Goal: Task Accomplishment & Management: Manage account settings

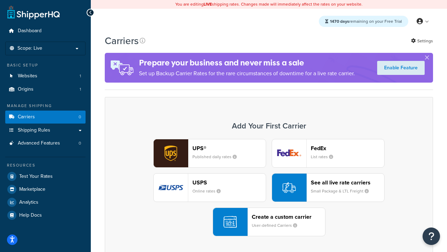
click at [269, 187] on div "UPS® Published daily rates FedEx List rates USPS Online rates See all live rate…" at bounding box center [269, 187] width 314 height 97
click at [348, 148] on header "FedEx" at bounding box center [347, 148] width 73 height 7
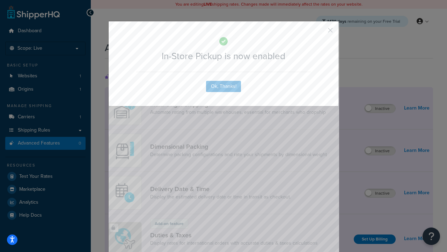
scroll to position [227, 0]
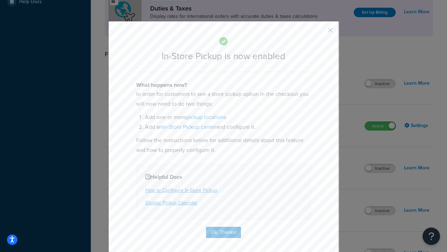
click at [320, 33] on button "button" at bounding box center [321, 33] width 2 height 2
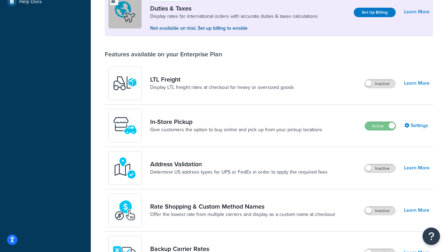
scroll to position [213, 0]
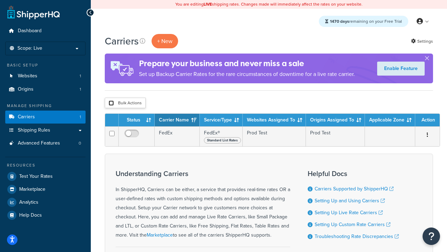
click at [111, 103] on input "checkbox" at bounding box center [111, 102] width 5 height 5
checkbox input "true"
click at [0, 0] on button "Delete" at bounding box center [0, 0] width 0 height 0
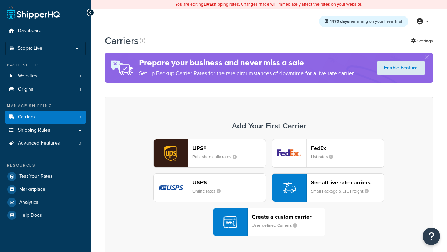
click at [269, 187] on div "UPS® Published daily rates FedEx List rates USPS Online rates See all live rate…" at bounding box center [269, 187] width 314 height 97
click at [348, 148] on header "FedEx" at bounding box center [347, 148] width 73 height 7
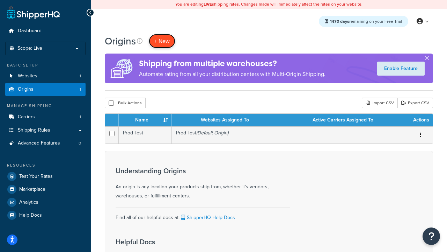
click at [162, 41] on span "+ New" at bounding box center [162, 41] width 15 height 8
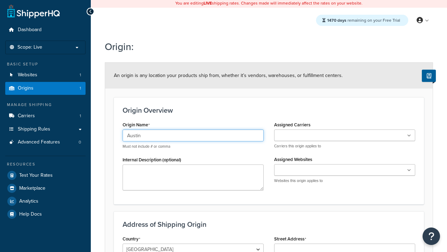
type input "Austin"
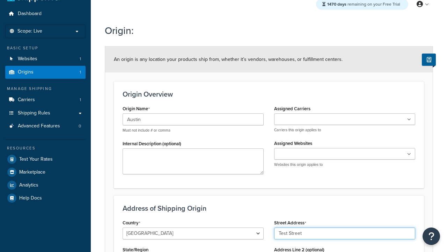
type input "Test Street"
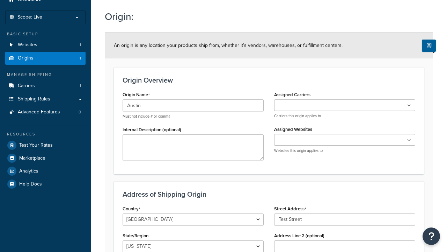
type input "Austin"
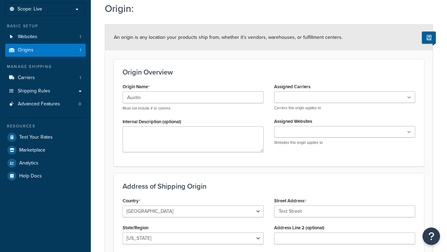
select select "43"
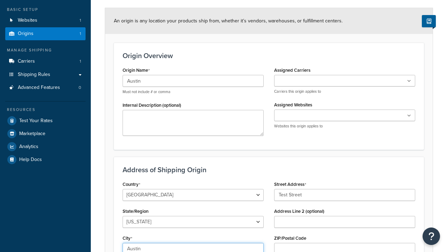
type input "Austin"
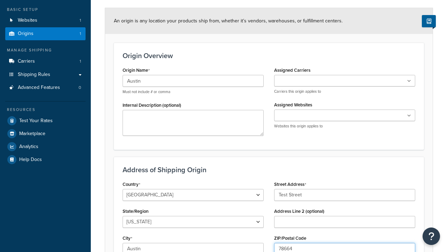
type input "78664"
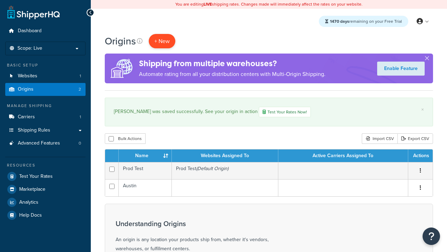
click at [162, 41] on span "+ New" at bounding box center [162, 41] width 15 height 8
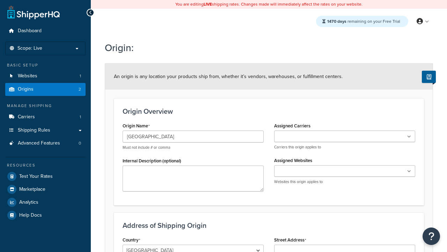
type input "Georgetown"
type input "Test Street"
type input "Austin"
select select "43"
type input "Austin"
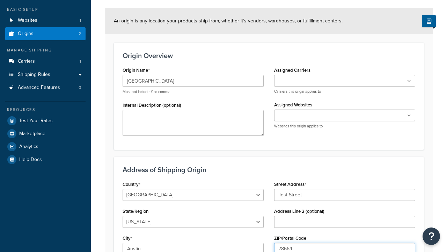
type input "78664"
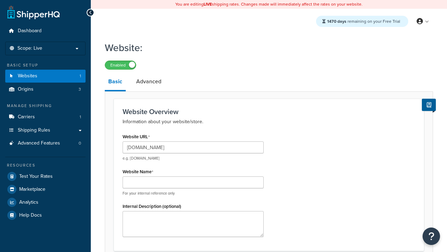
type input "[DOMAIN_NAME]"
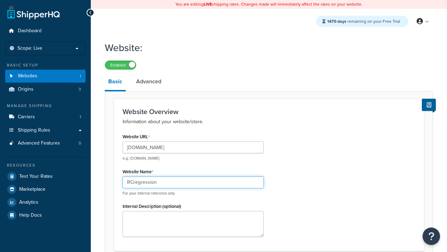
type input "RCregression"
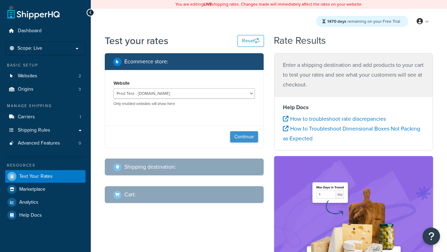
click at [244, 137] on button "Continue" at bounding box center [244, 136] width 28 height 11
select select "[GEOGRAPHIC_DATA]"
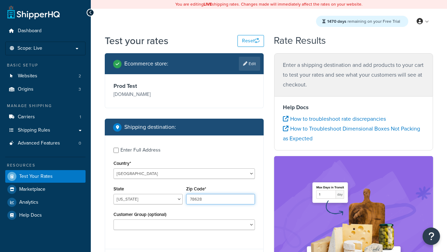
type input "78628"
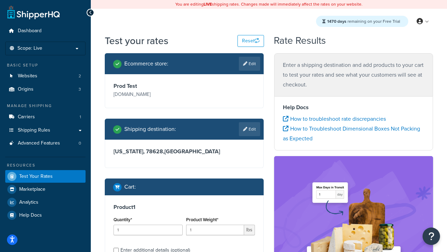
scroll to position [14, 0]
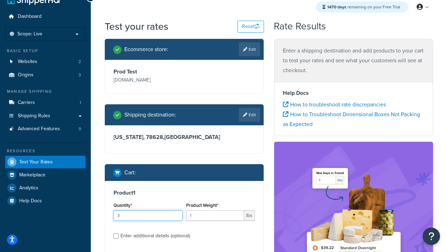
type input "3"
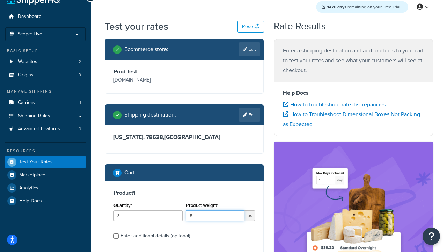
type input "5"
click at [116, 236] on input "Enter additional details (optional)" at bounding box center [116, 235] width 5 height 5
checkbox input "true"
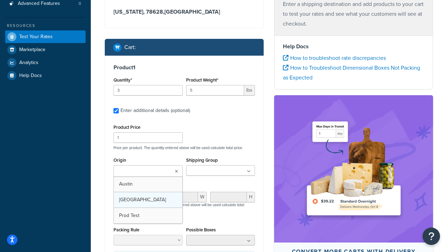
scroll to position [0, 0]
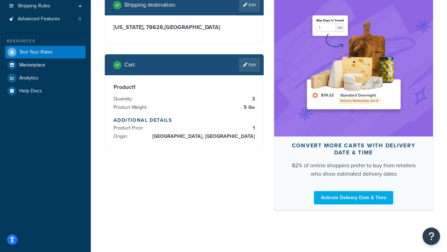
scroll to position [180, 0]
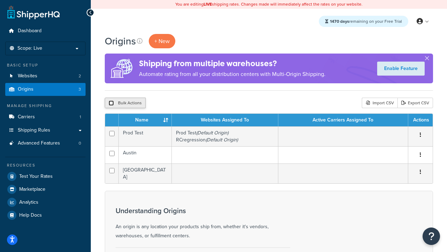
click at [111, 103] on input "checkbox" at bounding box center [111, 102] width 5 height 5
checkbox input "true"
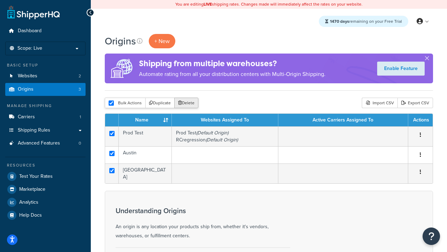
click at [188, 103] on button "Delete" at bounding box center [186, 103] width 24 height 10
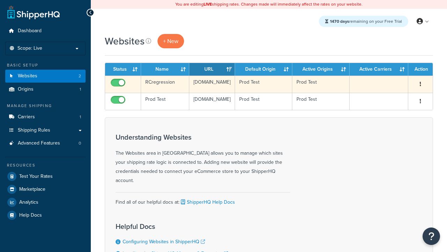
click at [421, 84] on icon "button" at bounding box center [420, 83] width 1 height 5
click at [0, 0] on link "Delete" at bounding box center [0, 0] width 0 height 0
